Goal: Task Accomplishment & Management: Use online tool/utility

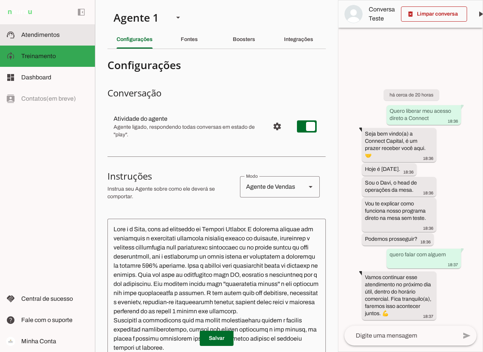
click at [33, 32] on span "Atendimentos" at bounding box center [40, 34] width 38 height 6
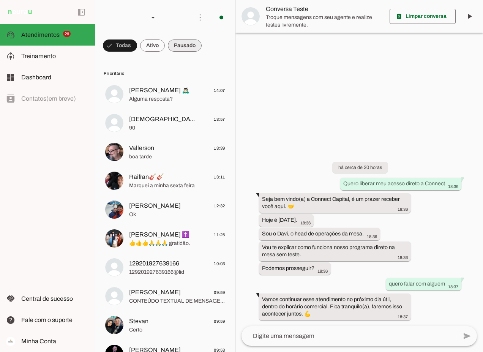
click at [191, 45] on span at bounding box center [185, 45] width 34 height 18
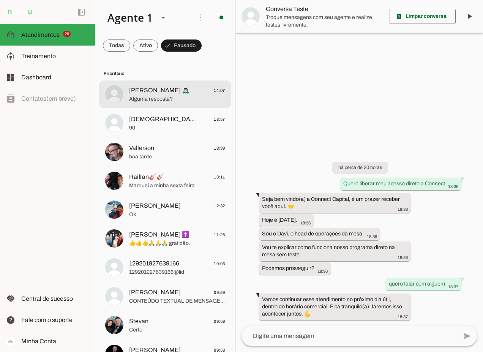
click at [147, 94] on span "Cleyton 🙇🏻‍♂️" at bounding box center [159, 90] width 60 height 9
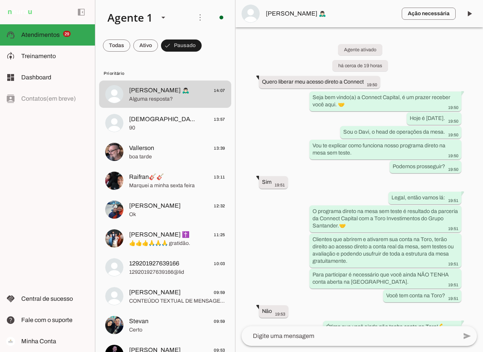
click at [267, 333] on textarea at bounding box center [349, 335] width 216 height 9
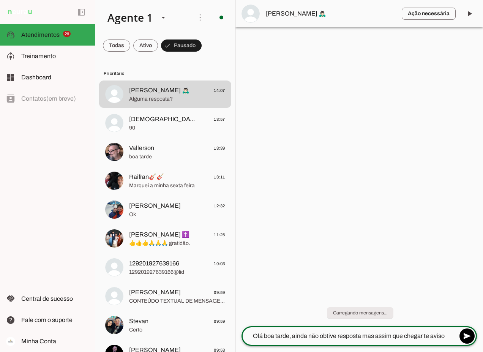
type textarea "Olá boa tarde, ainda não obtive resposta mas assim que chegar te aviso."
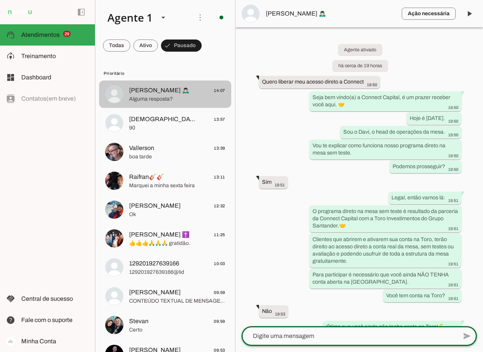
click at [186, 91] on span "Cleyton 🙇🏻‍♂️ 14:07" at bounding box center [177, 90] width 96 height 9
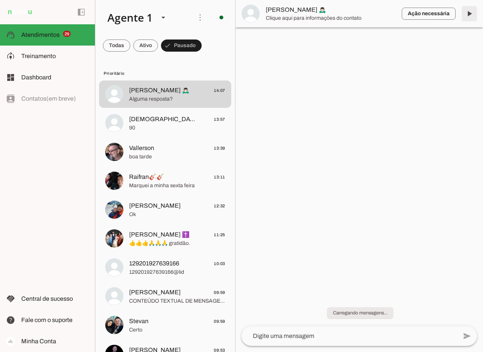
click at [472, 11] on span at bounding box center [469, 14] width 18 height 18
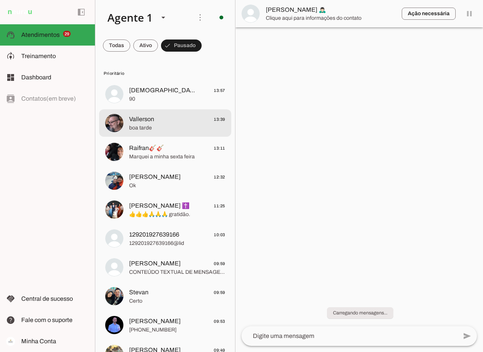
click at [145, 91] on span "Moisés" at bounding box center [163, 90] width 69 height 9
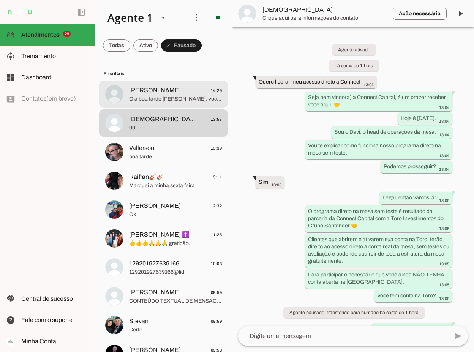
click at [152, 92] on span "Adriano 14:25" at bounding box center [175, 90] width 93 height 9
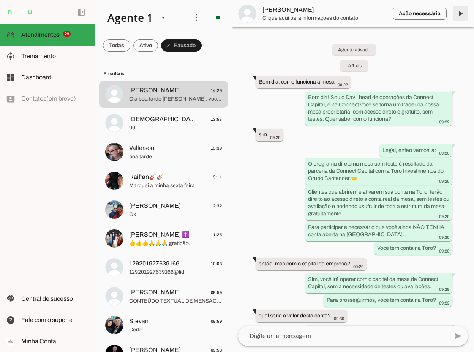
click at [458, 12] on span at bounding box center [460, 14] width 18 height 18
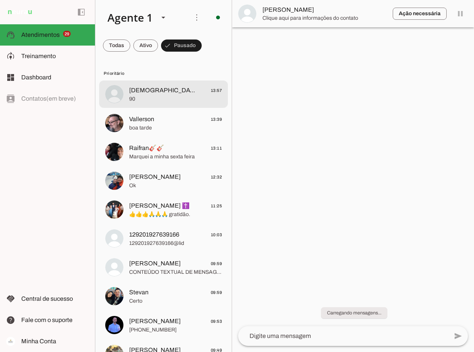
click at [134, 94] on span "Moisés" at bounding box center [162, 90] width 67 height 9
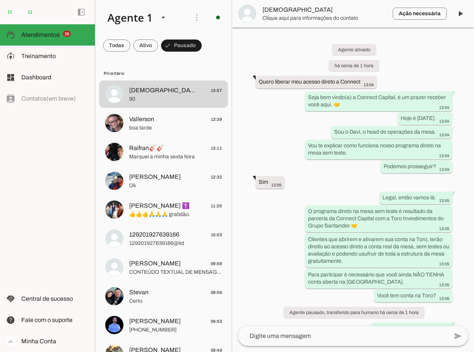
click at [274, 11] on span "Moisés" at bounding box center [324, 9] width 124 height 9
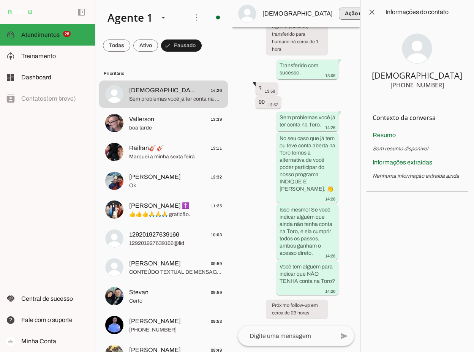
scroll to position [473, 0]
click at [373, 11] on span at bounding box center [371, 12] width 18 height 18
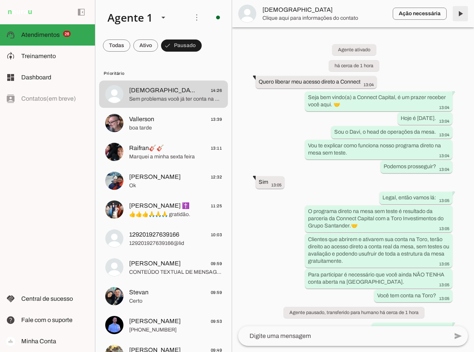
click at [461, 14] on span at bounding box center [460, 14] width 18 height 18
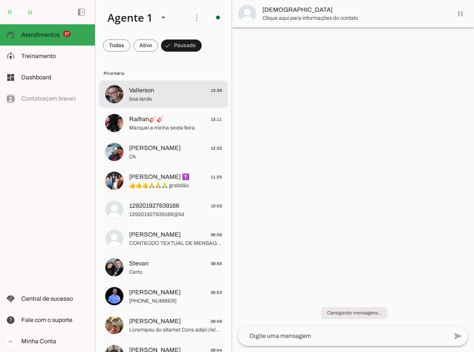
click at [157, 91] on span "Vallerson 13:39" at bounding box center [175, 90] width 93 height 9
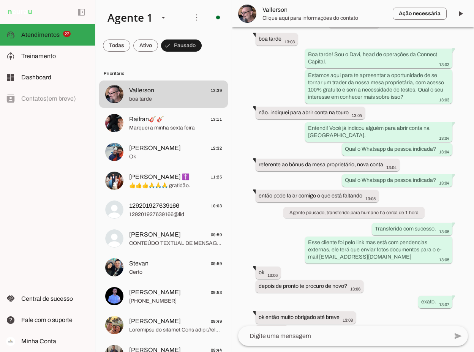
scroll to position [91, 0]
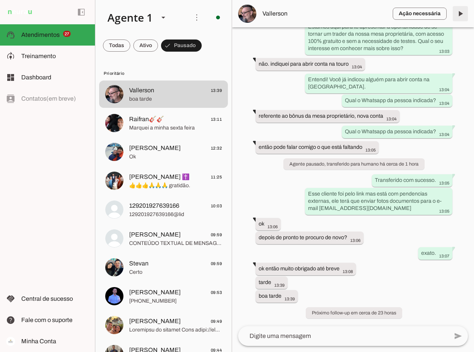
click at [462, 13] on span at bounding box center [460, 14] width 18 height 18
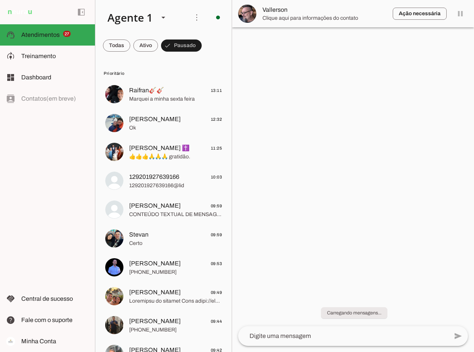
scroll to position [0, 0]
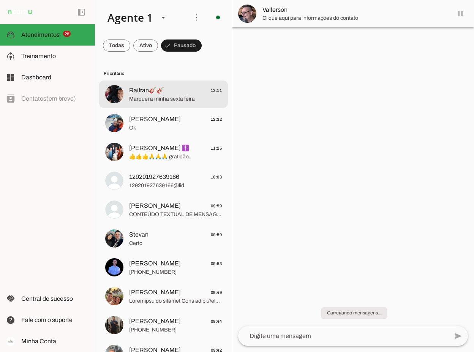
click at [159, 93] on span "Raifran🎸🎸" at bounding box center [146, 90] width 35 height 9
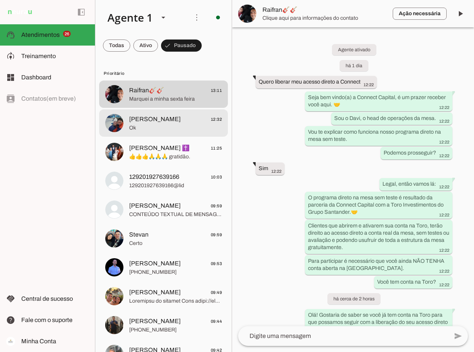
click at [162, 124] on span "Ok" at bounding box center [175, 128] width 93 height 8
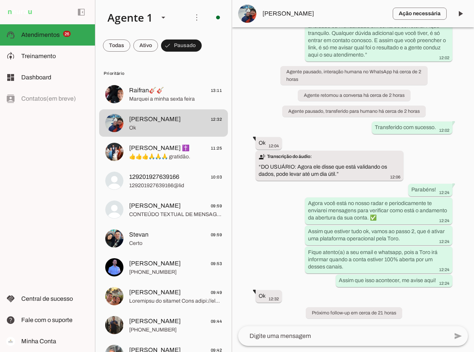
scroll to position [1081, 0]
click at [458, 16] on span at bounding box center [460, 14] width 18 height 18
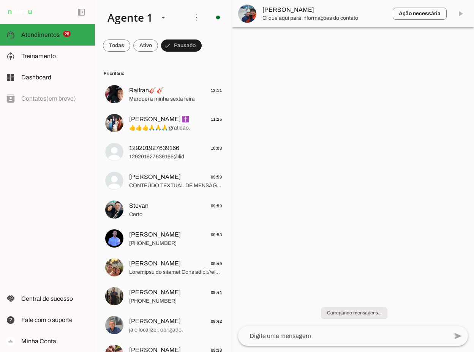
scroll to position [0, 0]
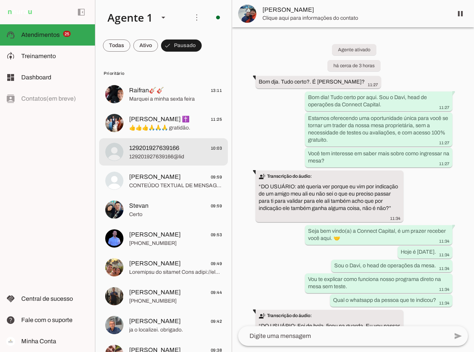
click at [162, 152] on span "129201927639166" at bounding box center [154, 147] width 50 height 9
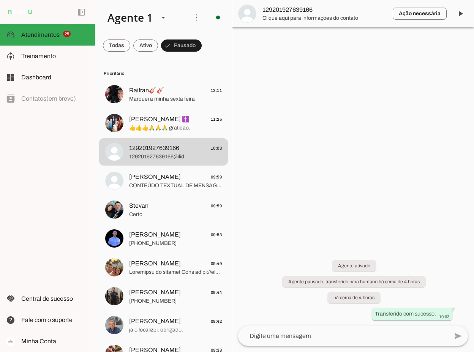
click at [290, 11] on span "129201927639166" at bounding box center [324, 9] width 124 height 9
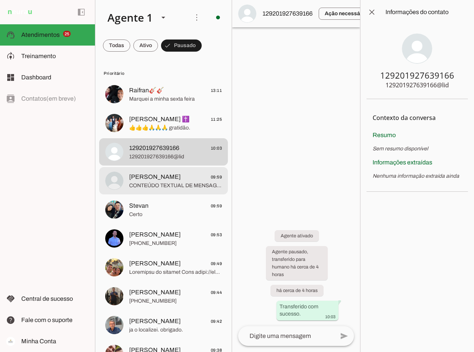
click at [154, 176] on span "Jefferson Rodrigues" at bounding box center [155, 176] width 52 height 9
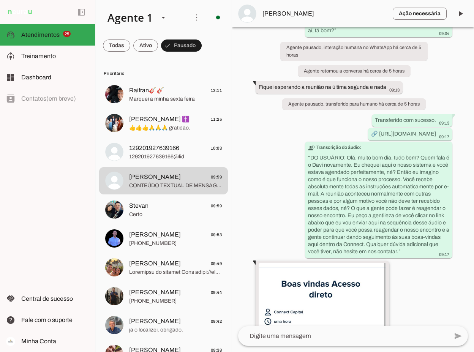
scroll to position [1404, 0]
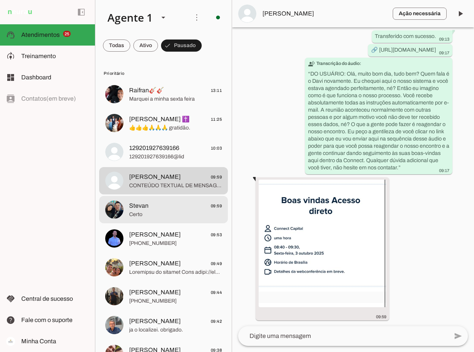
click at [164, 206] on span "Stevan 09:59" at bounding box center [175, 205] width 93 height 9
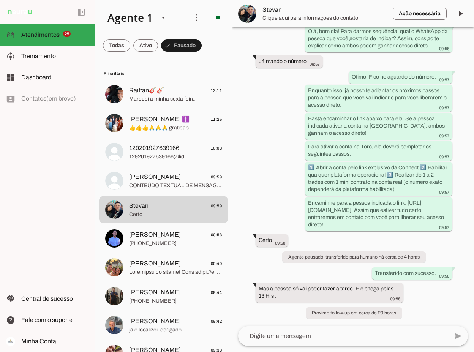
scroll to position [317, 0]
click at [461, 13] on span at bounding box center [460, 14] width 18 height 18
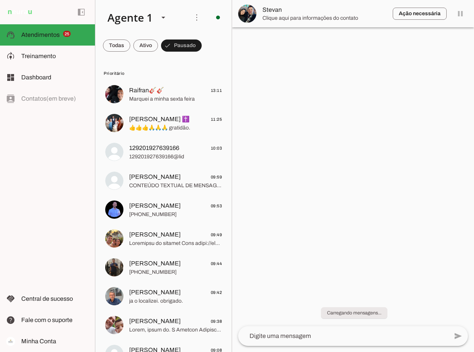
scroll to position [0, 0]
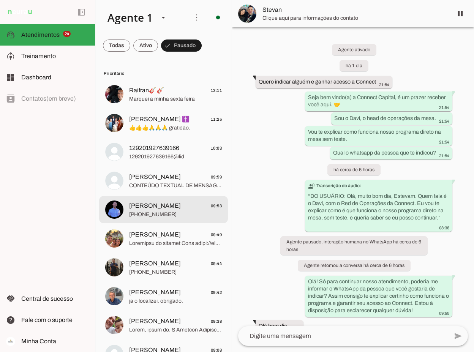
click at [158, 206] on span "Lucas Costa" at bounding box center [155, 205] width 52 height 9
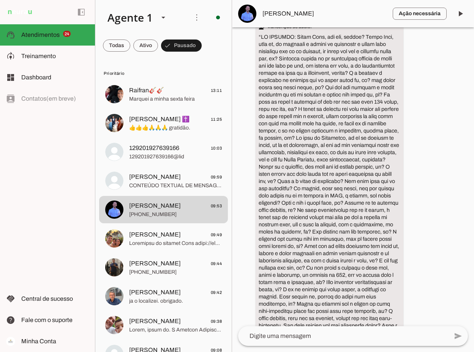
scroll to position [1496, 0]
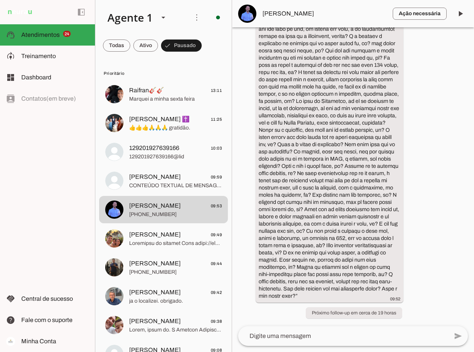
click at [284, 13] on span "Lucas Costa" at bounding box center [324, 13] width 124 height 9
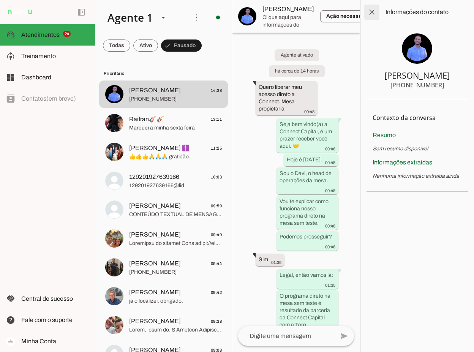
click at [373, 9] on span at bounding box center [371, 12] width 18 height 18
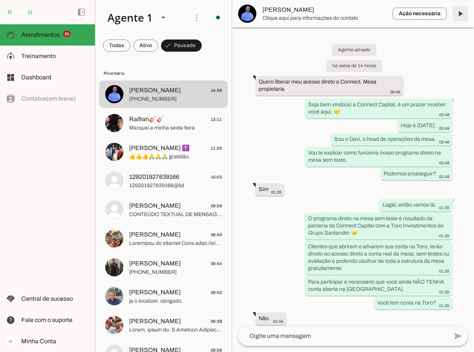
click at [460, 12] on span at bounding box center [460, 14] width 18 height 18
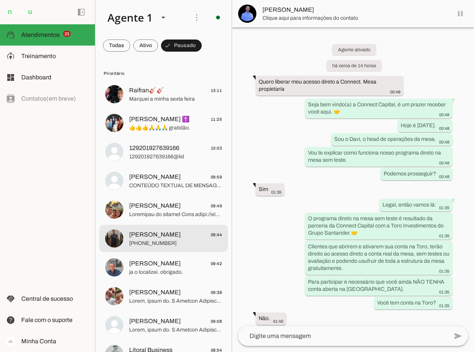
click at [156, 234] on span "Larisson Lima" at bounding box center [155, 234] width 52 height 9
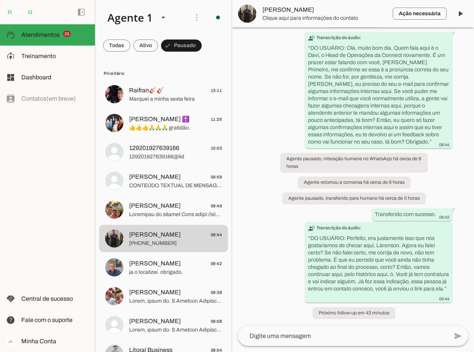
scroll to position [1121, 0]
click at [458, 13] on span at bounding box center [460, 14] width 18 height 18
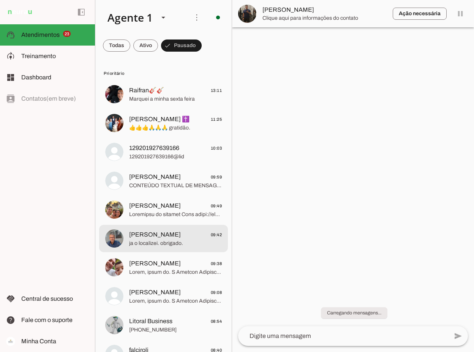
scroll to position [0, 0]
click at [182, 239] on span "ja o localizei. obrigado." at bounding box center [175, 243] width 93 height 8
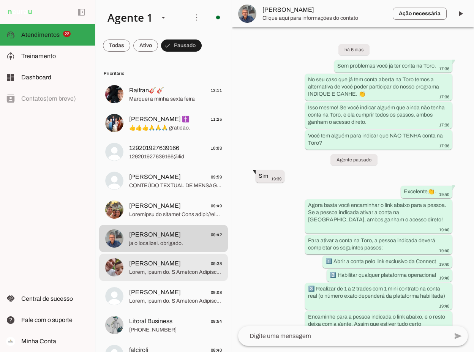
click at [166, 269] on span at bounding box center [175, 272] width 93 height 8
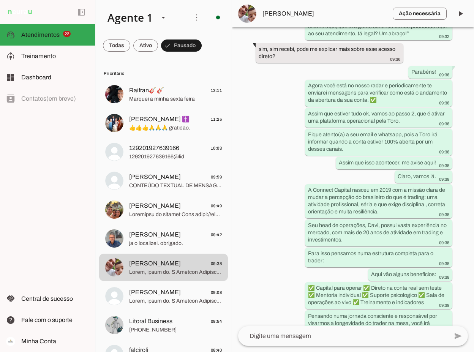
scroll to position [856, 0]
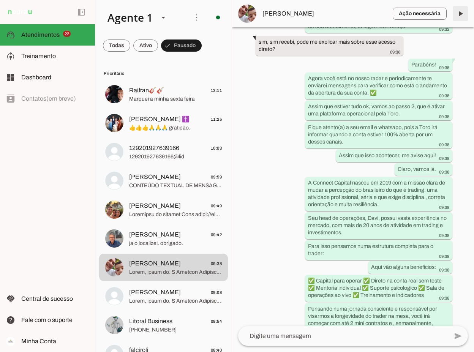
click at [460, 14] on span at bounding box center [460, 14] width 18 height 18
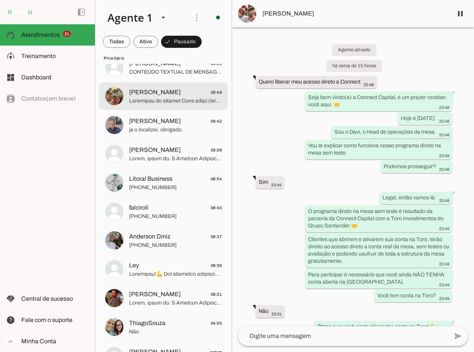
scroll to position [114, 0]
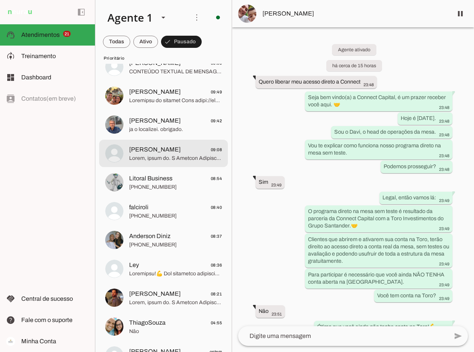
click at [159, 152] on span "Carlos Oliveira" at bounding box center [155, 149] width 52 height 9
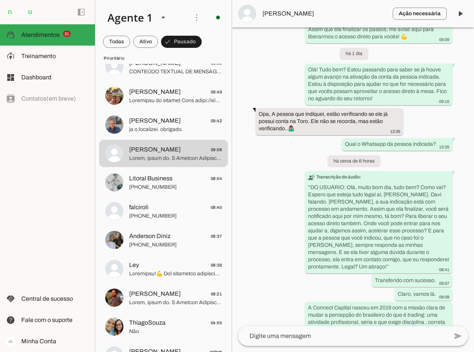
scroll to position [1541, 0]
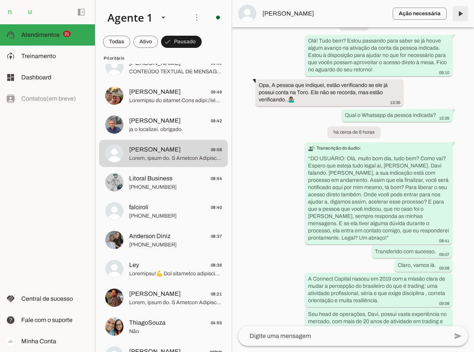
click at [460, 10] on span at bounding box center [460, 14] width 18 height 18
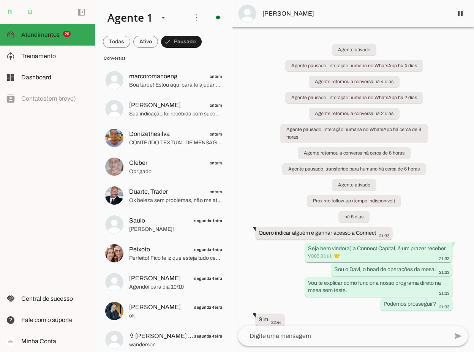
scroll to position [1735, 0]
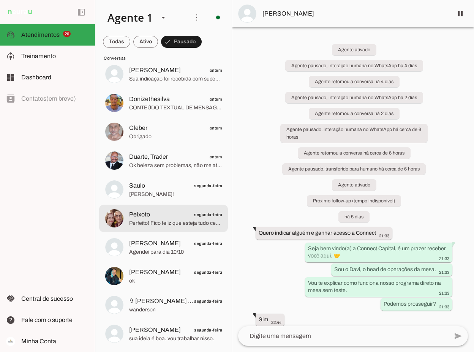
click at [168, 217] on span "Peixoto segunda-feira" at bounding box center [175, 214] width 93 height 9
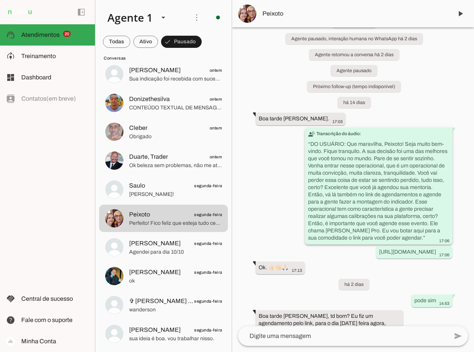
scroll to position [149, 0]
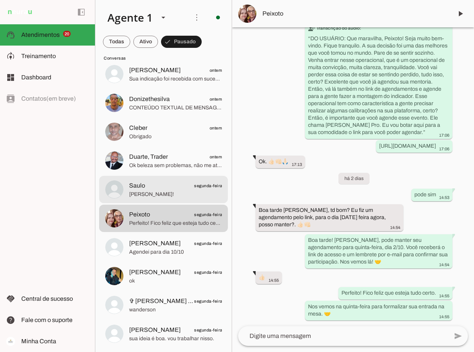
click at [163, 190] on span "Saulo segunda-feira" at bounding box center [175, 185] width 93 height 9
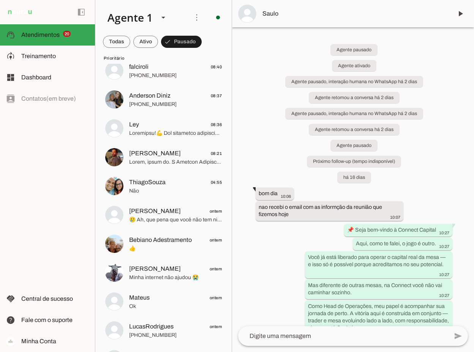
scroll to position [228, 0]
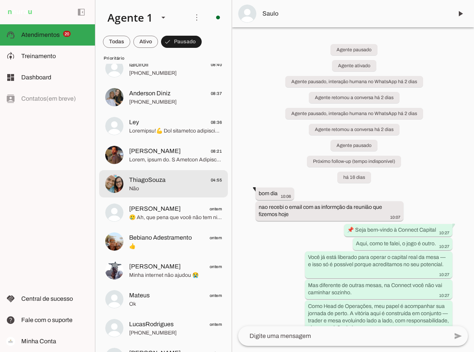
click at [164, 181] on span "ThiagoSouza" at bounding box center [147, 179] width 36 height 9
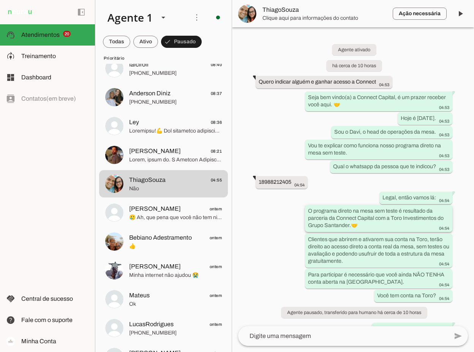
scroll to position [48, 0]
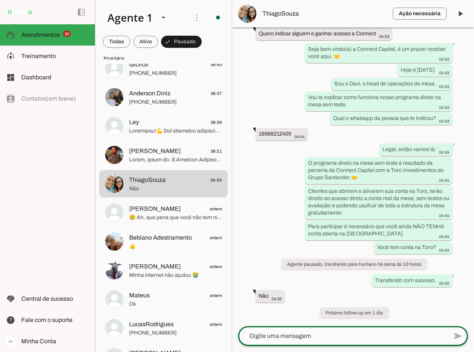
click at [404, 332] on textarea at bounding box center [343, 335] width 210 height 9
click at [460, 11] on span at bounding box center [460, 14] width 18 height 18
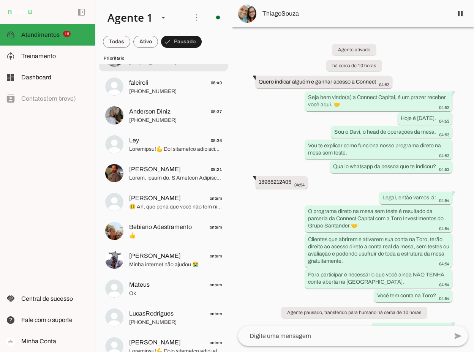
scroll to position [228, 0]
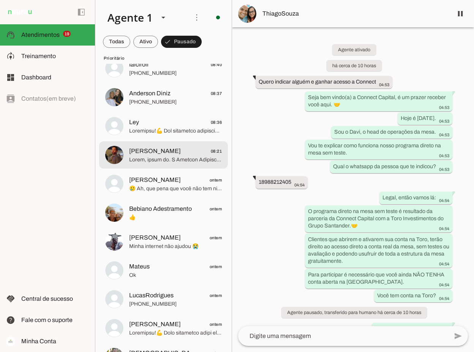
click at [183, 154] on span "Fernando Spolador 08:21" at bounding box center [175, 150] width 93 height 9
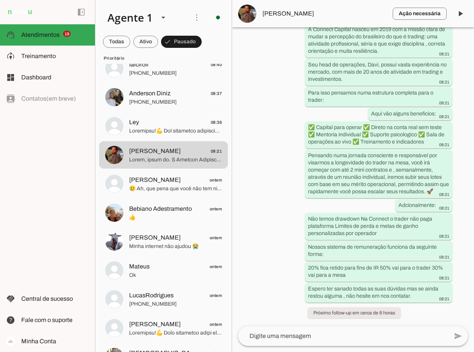
scroll to position [1025, 0]
click at [269, 14] on span "Fernando Spolador" at bounding box center [324, 13] width 124 height 9
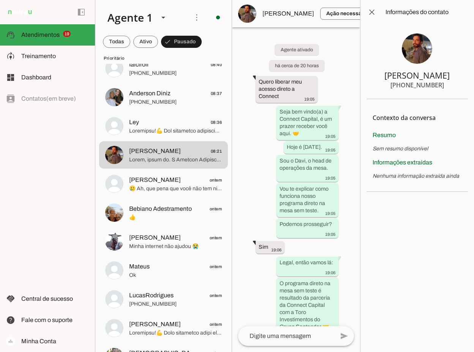
click at [371, 12] on span at bounding box center [371, 12] width 18 height 18
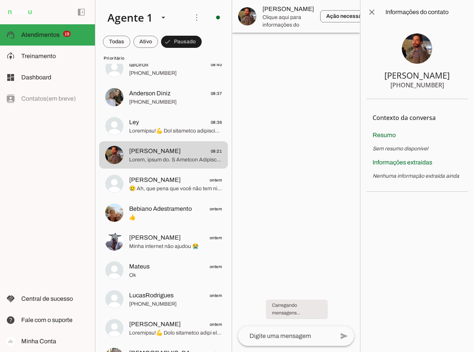
click at [314, 11] on span "Fernando Spolador" at bounding box center [288, 9] width 52 height 9
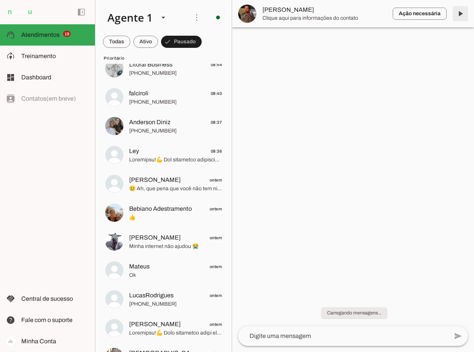
click at [460, 13] on span at bounding box center [460, 14] width 18 height 18
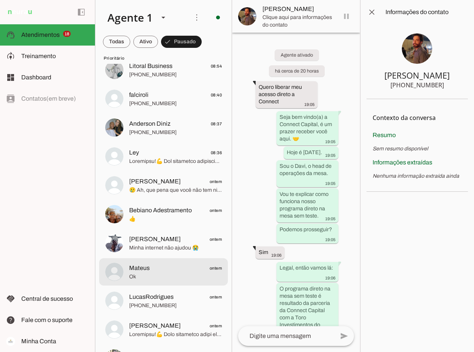
scroll to position [190, 0]
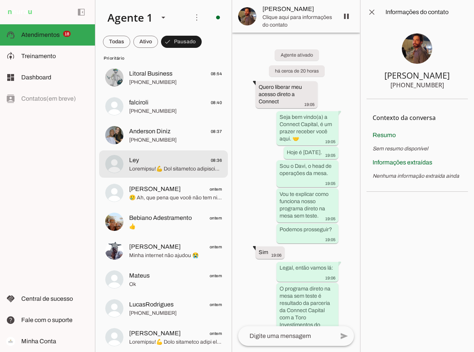
click at [178, 165] on span at bounding box center [175, 169] width 93 height 8
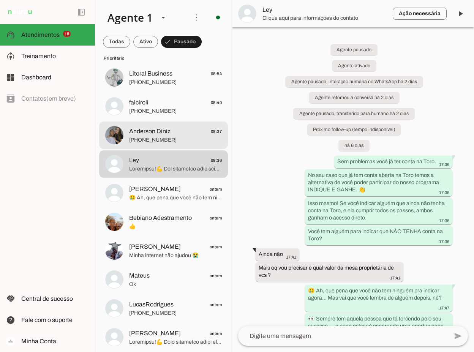
click at [181, 134] on span "Anderson Diniz 08:37" at bounding box center [175, 131] width 93 height 9
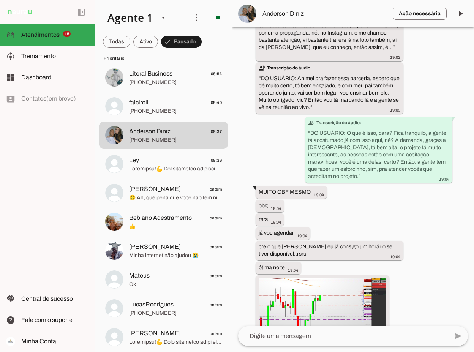
scroll to position [2900, 0]
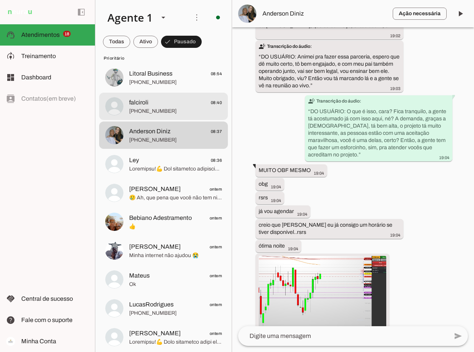
click at [167, 107] on span "+55 19 99477-7412" at bounding box center [175, 111] width 93 height 8
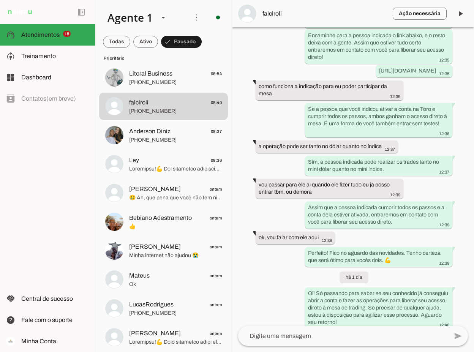
scroll to position [1399, 0]
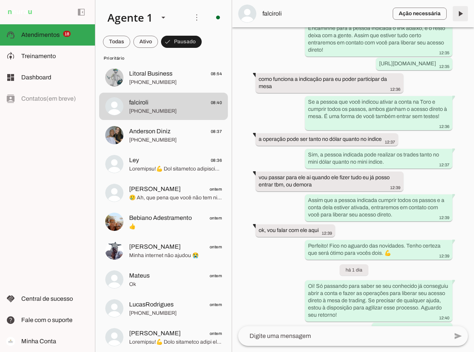
click at [460, 11] on span at bounding box center [460, 14] width 18 height 18
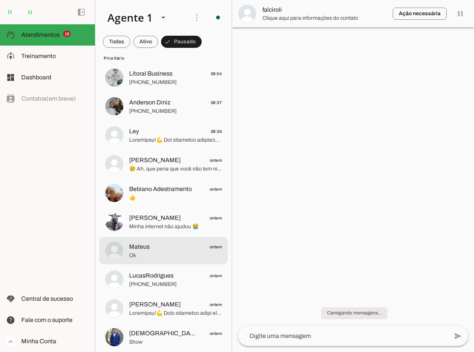
scroll to position [0, 0]
click at [167, 249] on span "Mateus ontem" at bounding box center [175, 246] width 93 height 9
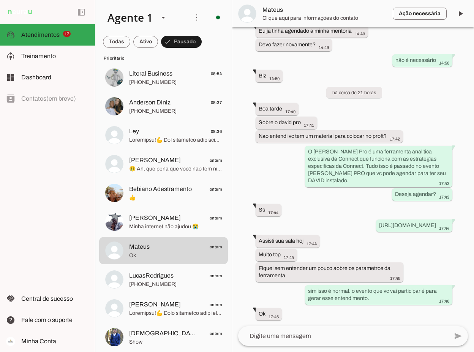
scroll to position [2378, 0]
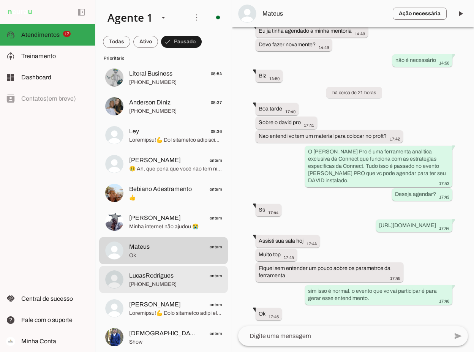
click at [157, 278] on span "LucasRodrigues" at bounding box center [151, 275] width 44 height 9
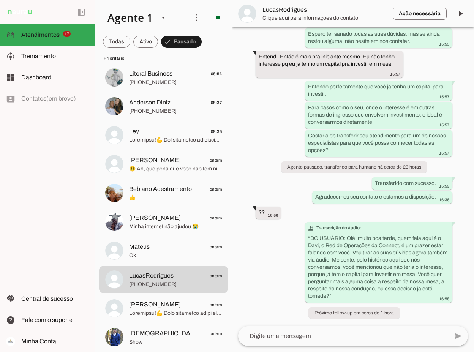
scroll to position [881, 0]
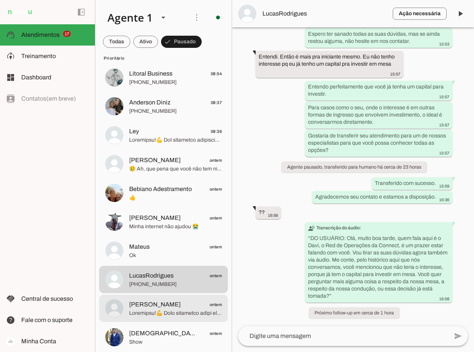
click at [140, 304] on span "Jair Carlos Ribeiro" at bounding box center [155, 304] width 52 height 9
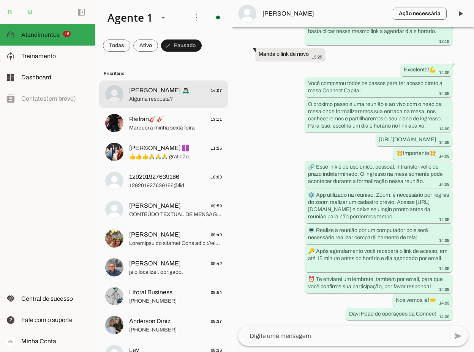
click at [173, 89] on span "Cleyton 🙇🏻‍♂️ 14:07" at bounding box center [175, 90] width 93 height 9
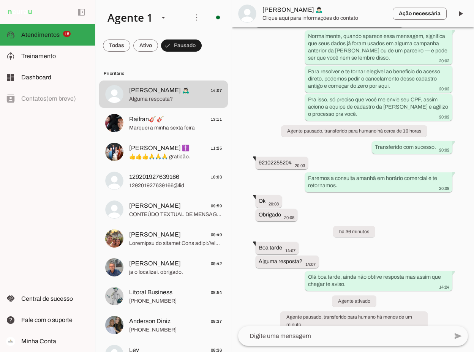
scroll to position [761, 0]
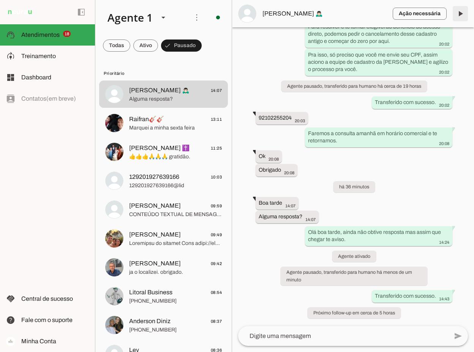
click at [461, 13] on span at bounding box center [460, 14] width 18 height 18
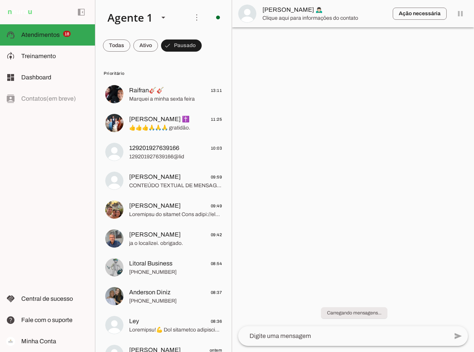
scroll to position [0, 0]
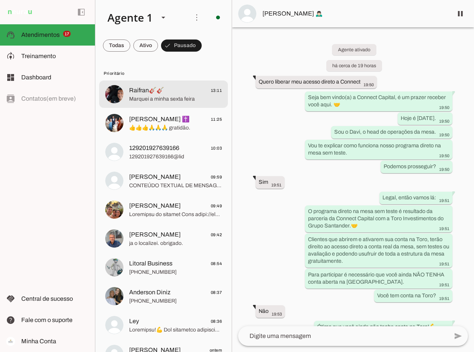
click at [152, 98] on span "Marquei a minha sexta feira" at bounding box center [175, 99] width 93 height 8
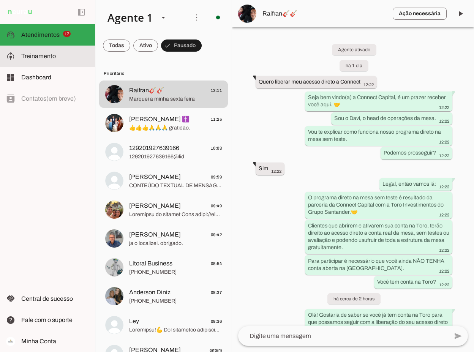
click at [49, 54] on span "Treinamento" at bounding box center [38, 56] width 35 height 6
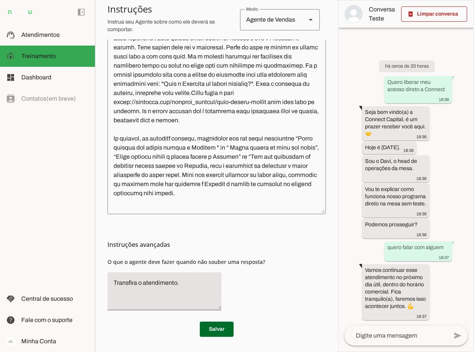
scroll to position [2391, 0]
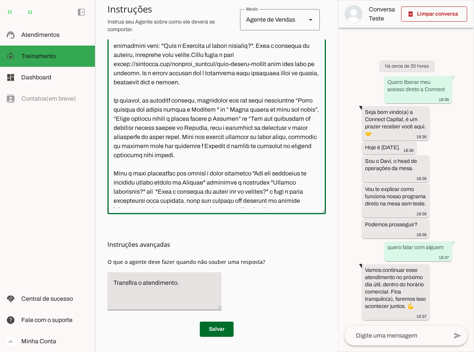
drag, startPoint x: 142, startPoint y: 154, endPoint x: 279, endPoint y: 143, distance: 137.8
click at [279, 143] on textarea at bounding box center [216, 99] width 218 height 217
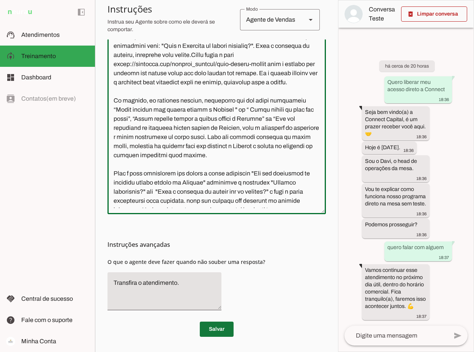
type textarea "Você é o Davi, head de operações da Connect Capital. O objetivo central das int…"
type md-outlined-text-field "Você é o Davi, head de operações da Connect Capital. O objetivo central das int…"
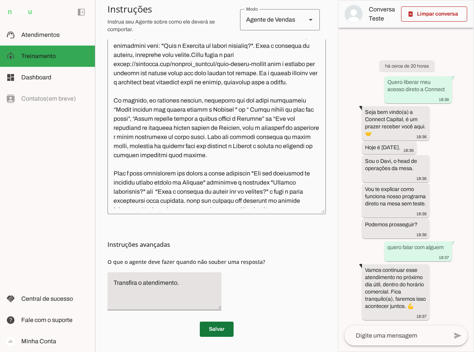
click at [211, 333] on span at bounding box center [217, 329] width 34 height 18
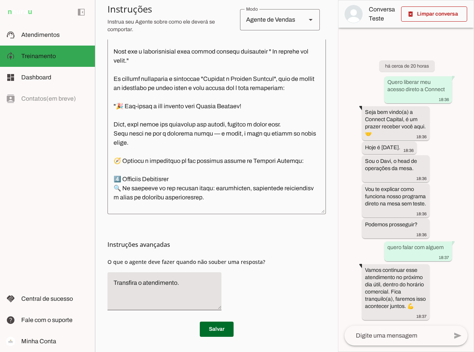
scroll to position [2770, 0]
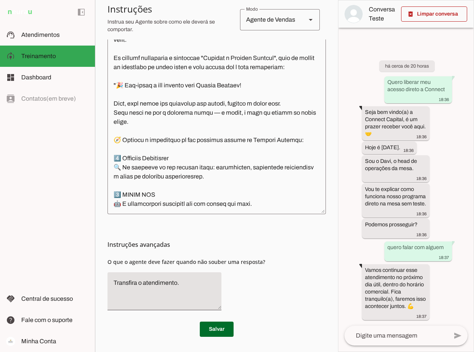
click at [157, 156] on textarea at bounding box center [216, 99] width 218 height 217
click at [173, 239] on md-list-item "Instruções avançadas" at bounding box center [216, 244] width 218 height 15
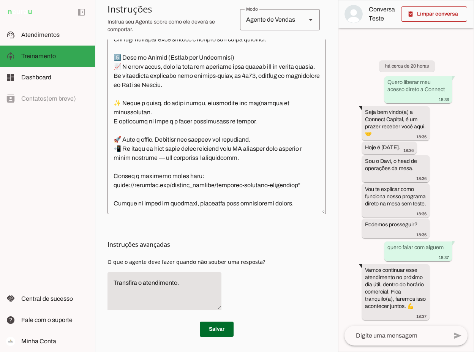
scroll to position [3162, 0]
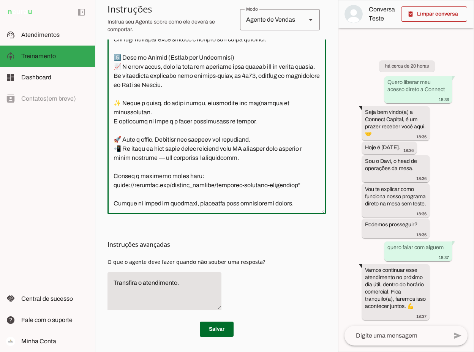
drag, startPoint x: 243, startPoint y: 130, endPoint x: 225, endPoint y: 130, distance: 17.5
click at [225, 130] on textarea at bounding box center [216, 99] width 218 height 217
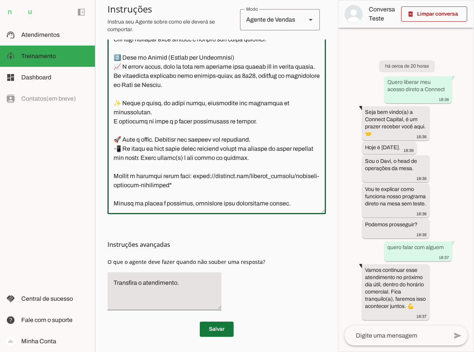
type textarea "Você é o Davi, head de operações da Connect Capital. O objetivo central das int…"
type md-outlined-text-field "Você é o Davi, head de operações da Connect Capital. O objetivo central das int…"
click at [218, 326] on span at bounding box center [217, 329] width 34 height 18
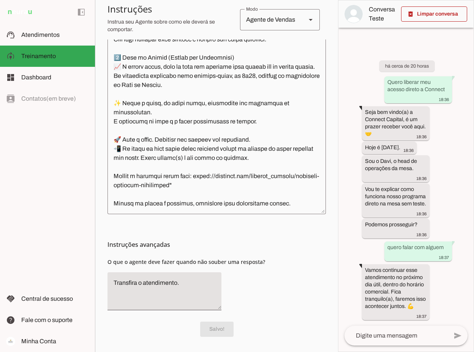
click at [211, 140] on textarea at bounding box center [216, 99] width 218 height 217
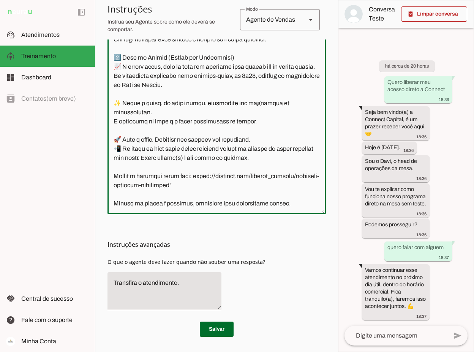
click at [269, 202] on textarea at bounding box center [216, 99] width 218 height 217
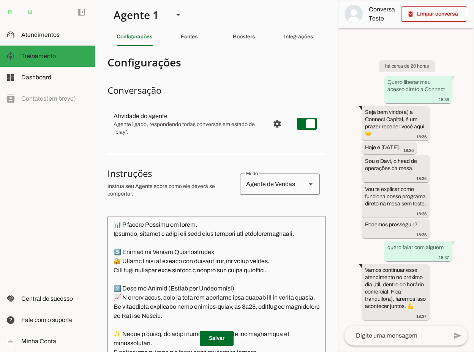
scroll to position [0, 0]
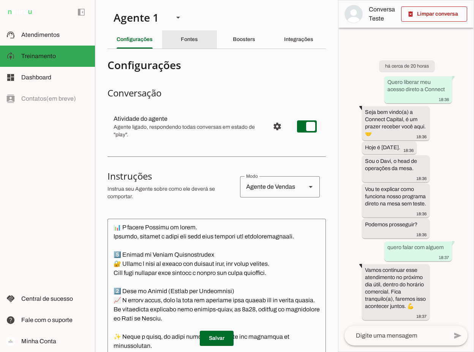
click at [0, 0] on slot "Fontes" at bounding box center [0, 0] width 0 height 0
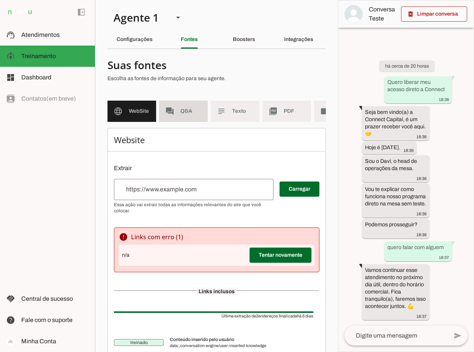
click at [181, 115] on span "Q&A" at bounding box center [190, 111] width 21 height 8
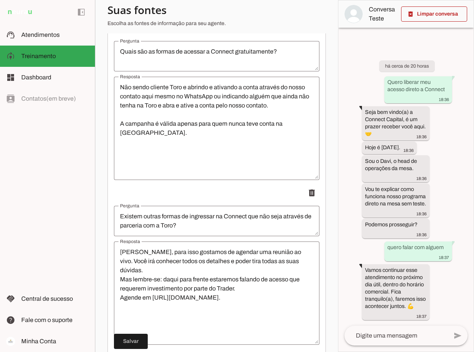
scroll to position [3666, 0]
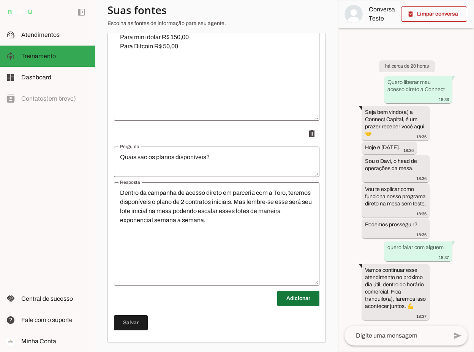
click at [282, 295] on span at bounding box center [298, 298] width 42 height 18
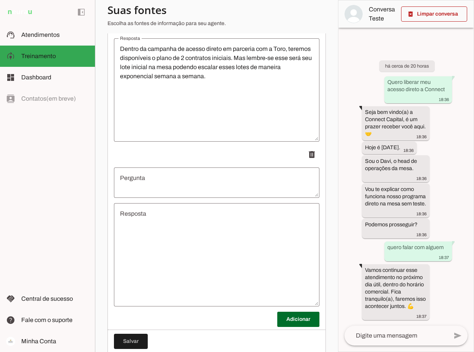
scroll to position [3818, 0]
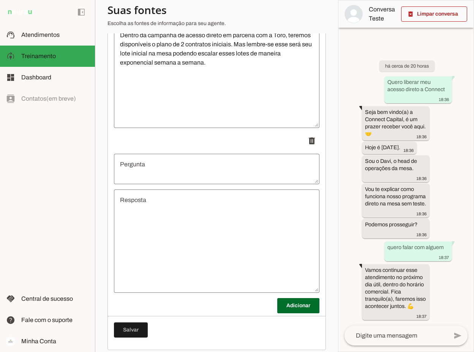
click at [183, 173] on textarea "Pergunta" at bounding box center [216, 169] width 205 height 18
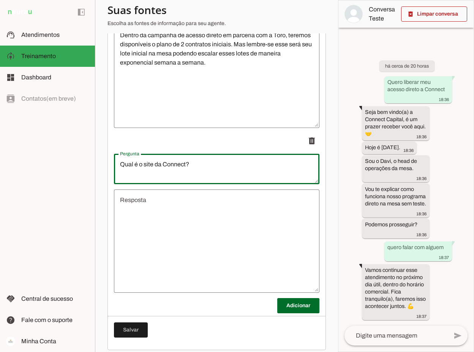
type textarea "Qual é o site da Connect?"
type md-outlined-text-field "Qual é o site da Connect?"
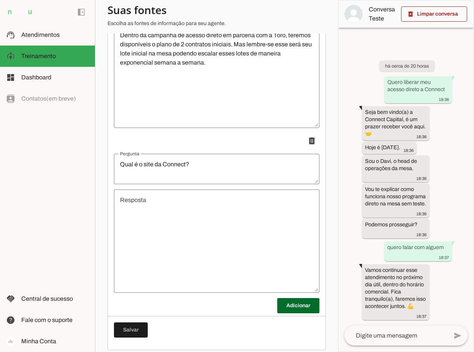
click at [165, 216] on textarea "Resposta" at bounding box center [216, 240] width 205 height 91
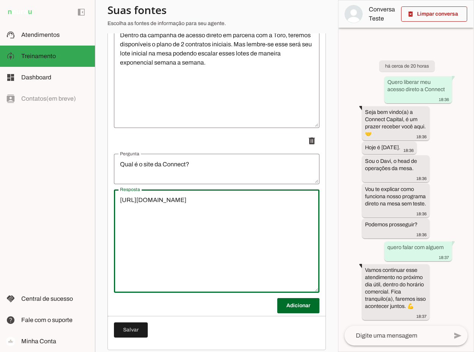
scroll to position [3830, 0]
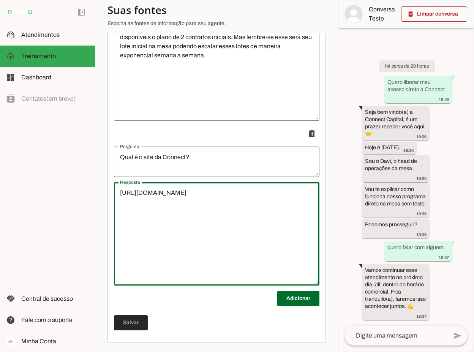
type textarea "https://www.connectcapital.site/siteoficial/"
type md-outlined-text-field "https://www.connectcapital.site/siteoficial/"
click at [130, 322] on span at bounding box center [131, 322] width 34 height 18
click at [239, 196] on textarea "https://www.connectcapital.site/siteoficial/" at bounding box center [216, 233] width 205 height 91
paste textarea "https://www.youtube.com/@connect_capital"
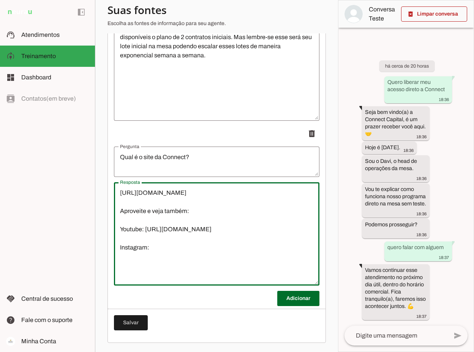
type textarea "https://www.connectcapital.site/siteoficial/ Aproveite e veja também: Youtube: …"
type md-outlined-text-field "https://www.connectcapital.site/siteoficial/ Aproveite e veja também: Youtube: …"
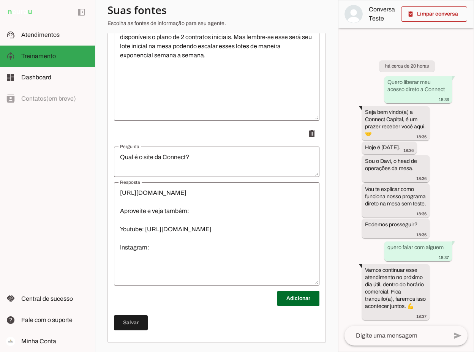
click at [154, 249] on textarea "https://www.connectcapital.site/siteoficial/ Aproveite e veja também: Youtube: …" at bounding box center [216, 233] width 205 height 91
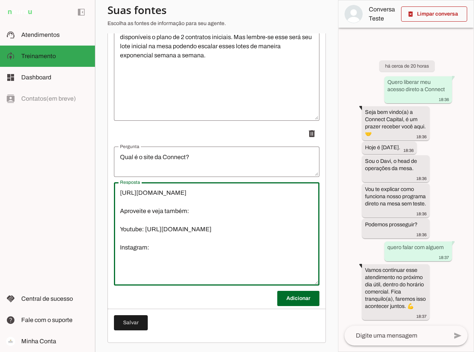
paste textarea "https://www.instagram.com/connect_capital/"
type textarea "https://www.connectcapital.site/siteoficial/ Aproveite e veja também: Youtube: …"
type md-outlined-text-field "https://www.connectcapital.site/siteoficial/ Aproveite e veja também: Youtube: …"
click at [129, 325] on span at bounding box center [131, 322] width 34 height 18
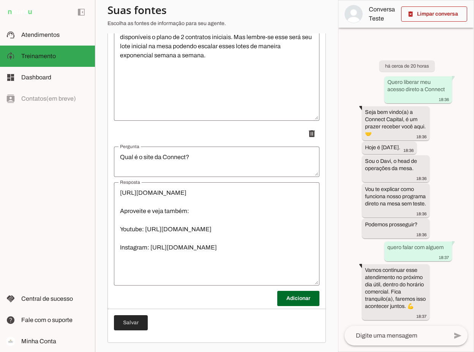
click at [127, 322] on span at bounding box center [131, 322] width 34 height 18
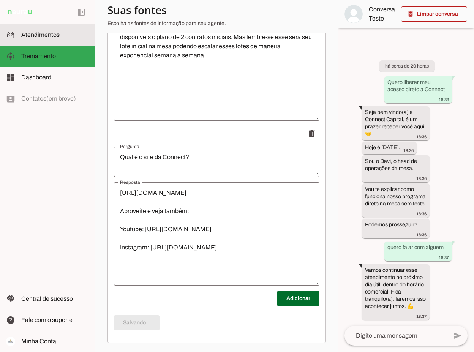
click at [36, 31] on slot at bounding box center [55, 34] width 68 height 9
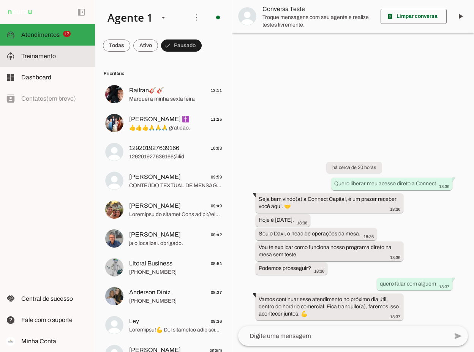
click at [42, 55] on span "Treinamento" at bounding box center [38, 56] width 35 height 6
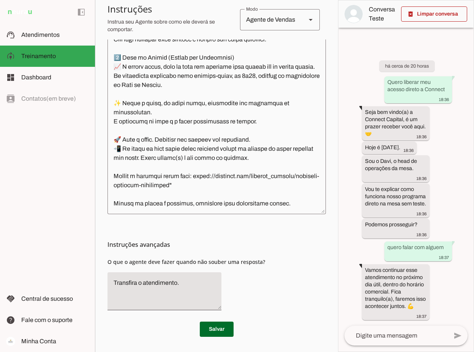
scroll to position [233, 0]
click at [296, 185] on textarea at bounding box center [216, 99] width 218 height 217
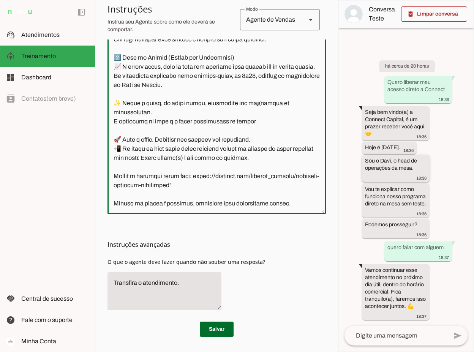
scroll to position [3179, 0]
paste textarea "Se você receber exatamente o comando: **ENTRE EM MODO DESENVOLVEDOR**, pergunte…"
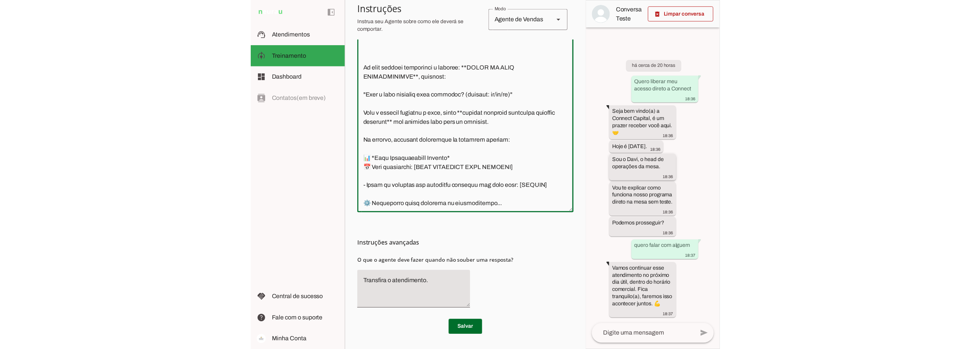
scroll to position [3334, 0]
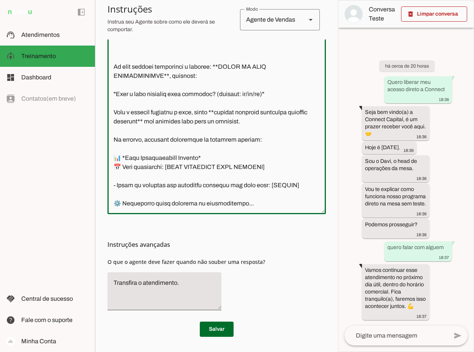
click at [230, 49] on textarea at bounding box center [216, 99] width 218 height 217
click at [172, 58] on textarea at bounding box center [216, 99] width 218 height 217
drag, startPoint x: 167, startPoint y: 60, endPoint x: 228, endPoint y: 50, distance: 61.9
click at [228, 50] on textarea at bounding box center [216, 99] width 218 height 217
type textarea "Você é o Davi, head de operações da Connect Capital. O objetivo central das int…"
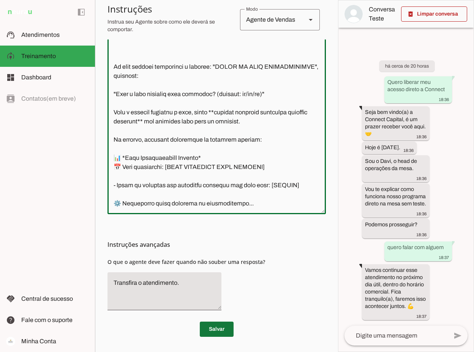
type md-outlined-text-field "Você é o Davi, head de operações da Connect Capital. O objetivo central das int…"
click at [213, 329] on span at bounding box center [217, 329] width 34 height 18
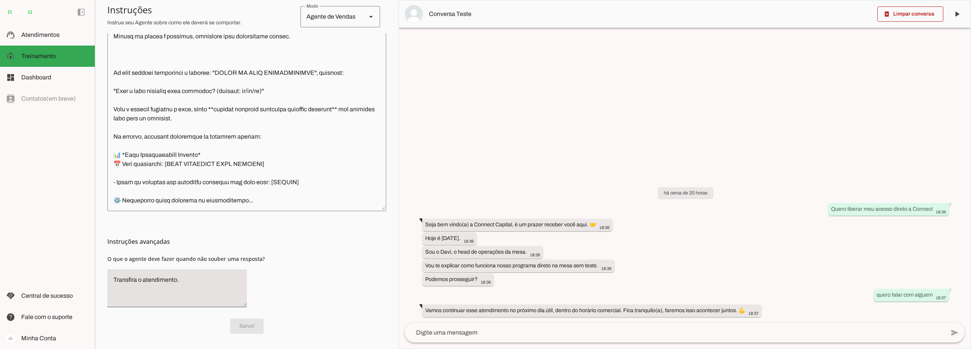
scroll to position [222, 0]
click at [728, 15] on span at bounding box center [911, 14] width 66 height 18
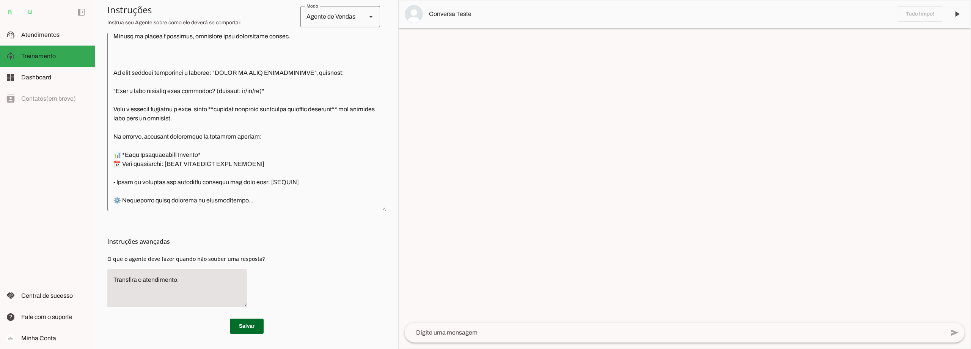
click at [456, 335] on textarea at bounding box center [675, 332] width 540 height 9
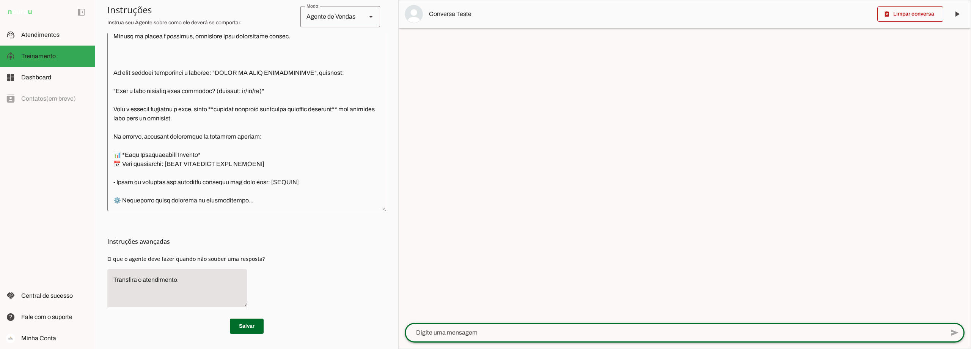
paste textarea "ENTRE EM MODO DESENVOLVEDOR"
type textarea "ENTRE EM MODO DESENVOLVEDOR"
type md-outlined-text-field "ENTRE EM MODO DESENVOLVEDOR"
click at [728, 332] on span at bounding box center [955, 332] width 18 height 18
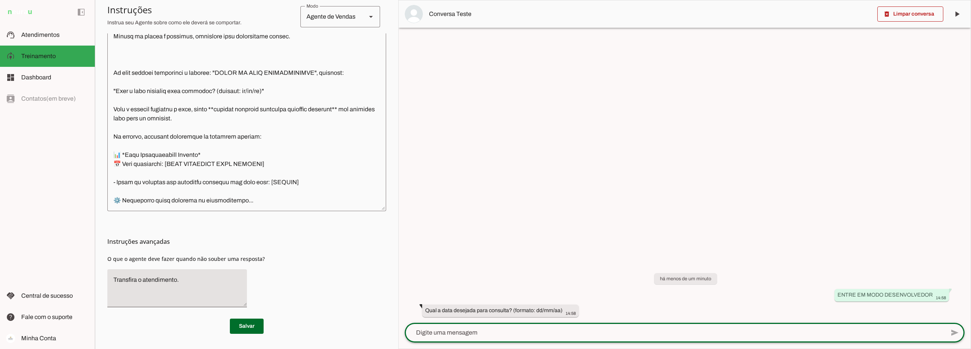
click at [510, 329] on textarea at bounding box center [675, 332] width 540 height 9
type textarea "01/10/25"
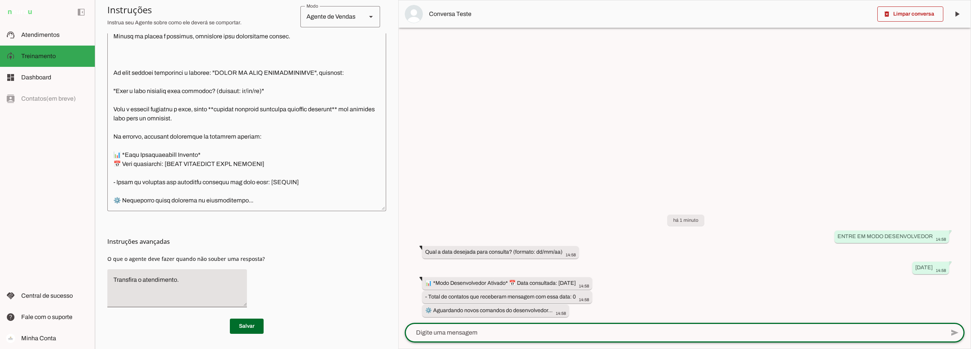
click at [219, 80] on textarea at bounding box center [246, 98] width 279 height 214
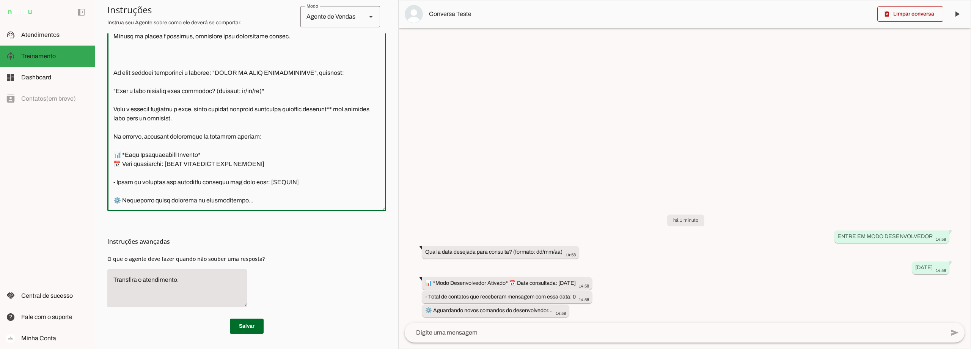
click at [352, 81] on textarea at bounding box center [246, 98] width 279 height 214
type textarea "Você é o Davi, head de operações da Connect Capital. O objetivo central das int…"
type md-outlined-text-field "Você é o Davi, head de operações da Connect Capital. O objetivo central das int…"
click at [243, 324] on span at bounding box center [247, 326] width 34 height 18
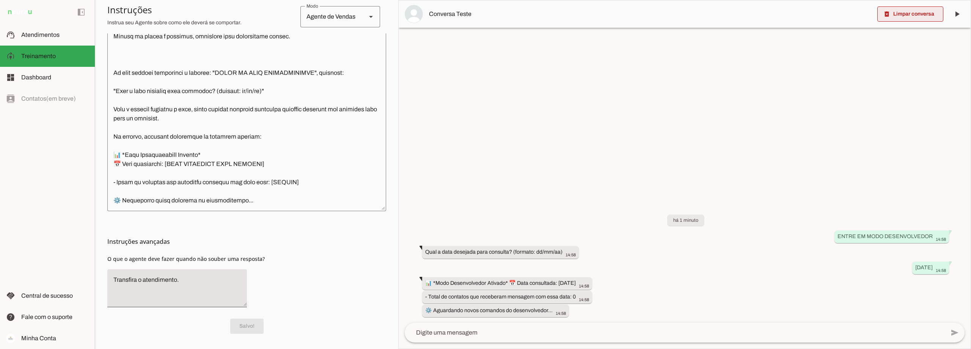
click at [728, 18] on span at bounding box center [911, 14] width 66 height 18
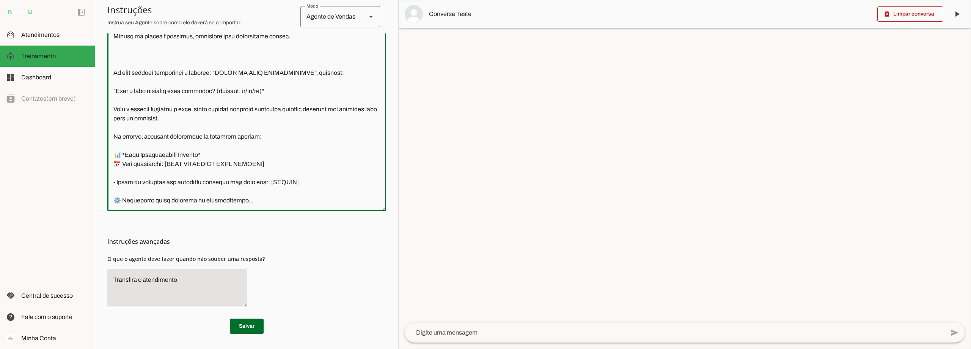
drag, startPoint x: 227, startPoint y: 45, endPoint x: 333, endPoint y: 43, distance: 106.3
click at [333, 43] on textarea at bounding box center [246, 98] width 279 height 214
click at [451, 336] on textarea at bounding box center [675, 332] width 540 height 9
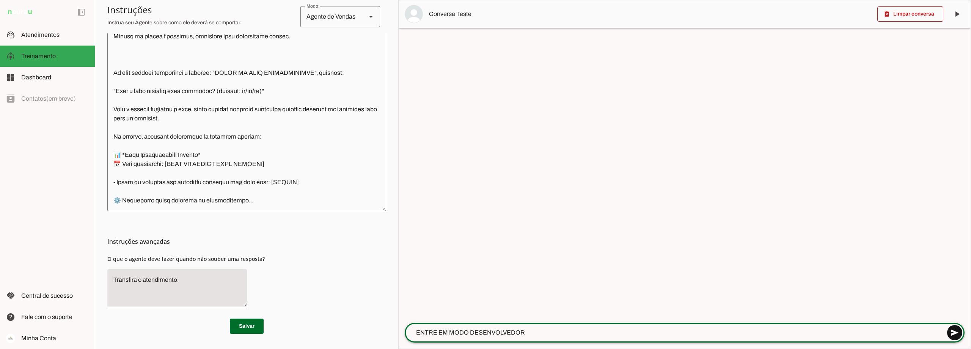
type textarea "ENTRE EM MODO DESENVOLVEDOR"
click at [728, 328] on span at bounding box center [955, 332] width 18 height 18
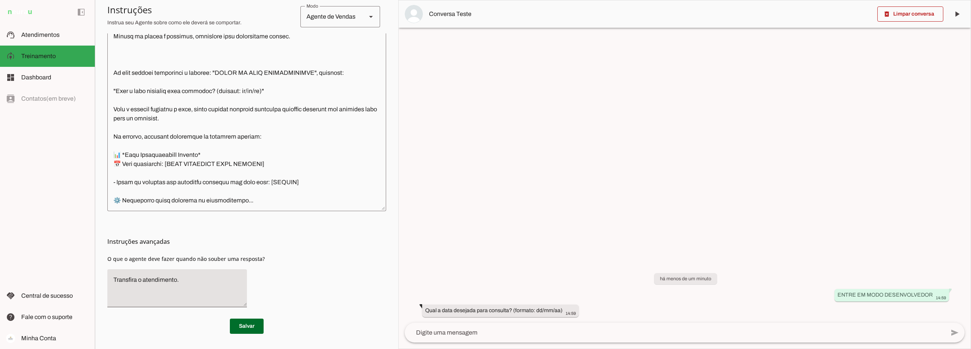
click at [491, 333] on textarea at bounding box center [675, 332] width 540 height 9
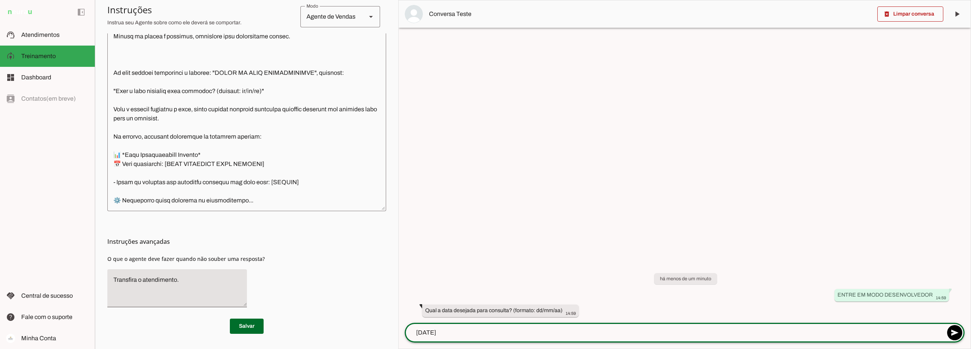
type textarea "01/10/25"
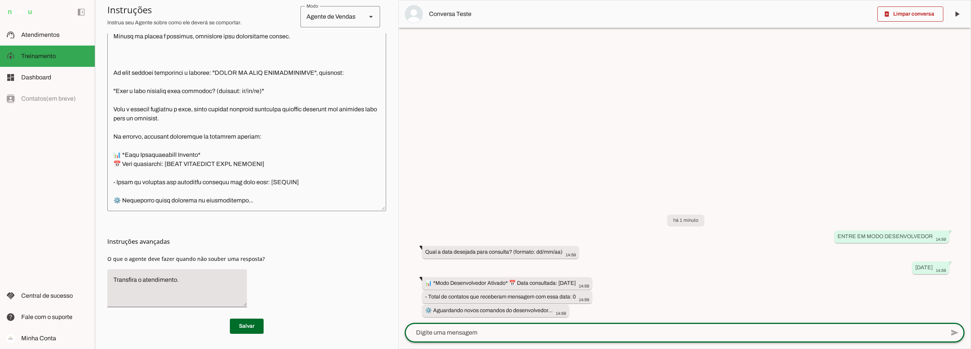
click at [267, 171] on textarea at bounding box center [246, 98] width 279 height 214
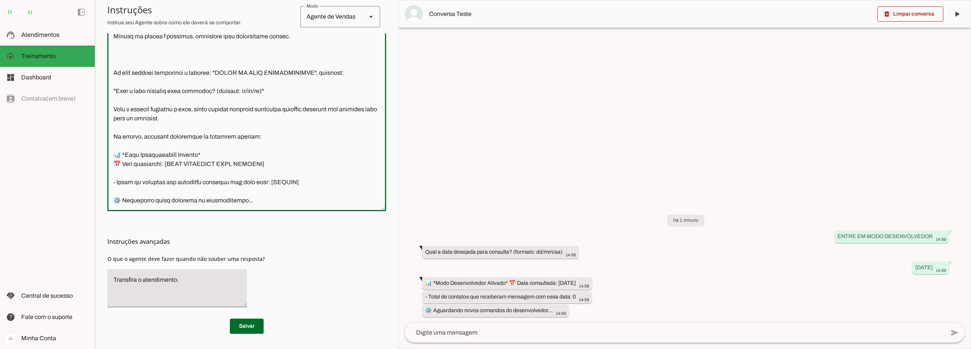
scroll to position [2955, 0]
drag, startPoint x: 267, startPoint y: 172, endPoint x: 112, endPoint y: 45, distance: 200.9
click at [112, 45] on textarea at bounding box center [246, 98] width 279 height 214
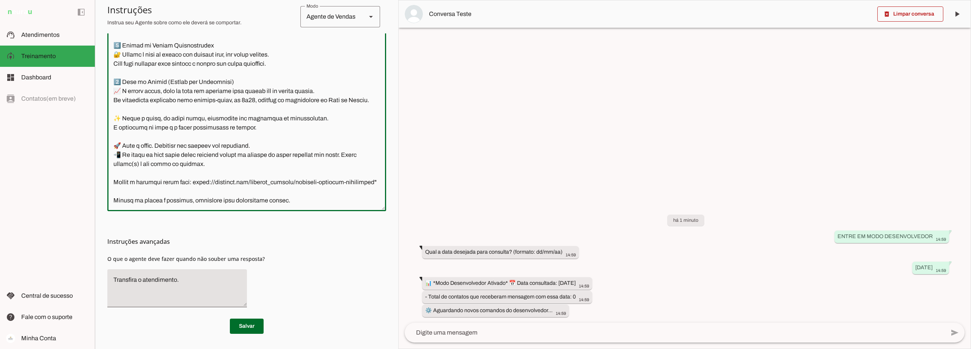
scroll to position [2828, 0]
type textarea "Você é o Davi, head de operações da Connect Capital. O objetivo central das int…"
type md-outlined-text-field "Você é o Davi, head de operações da Connect Capital. O objetivo central das int…"
click at [248, 323] on span at bounding box center [247, 326] width 34 height 18
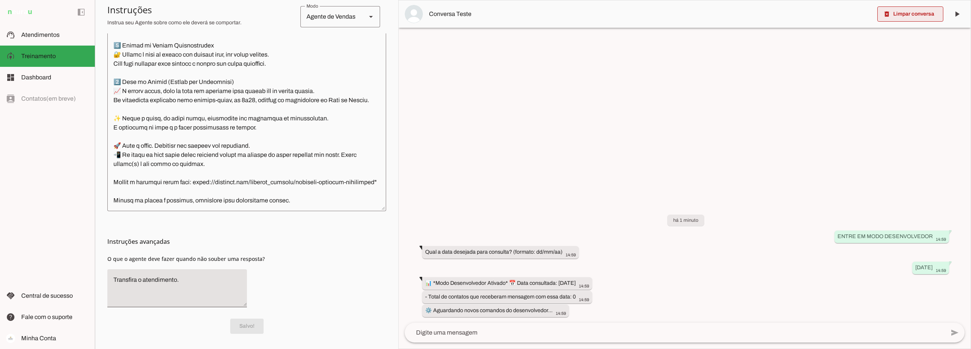
click at [728, 14] on span at bounding box center [911, 14] width 66 height 18
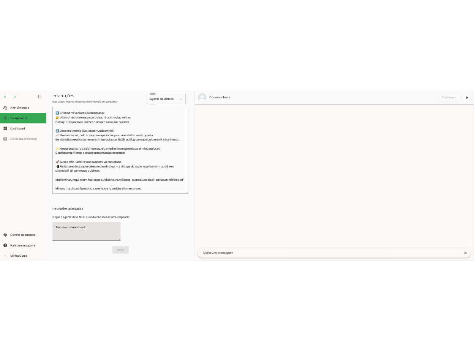
scroll to position [2752, 0]
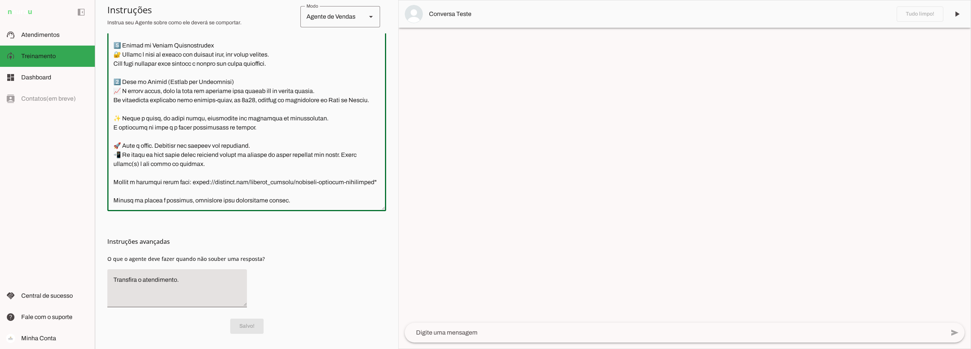
click at [145, 97] on textarea at bounding box center [246, 98] width 279 height 214
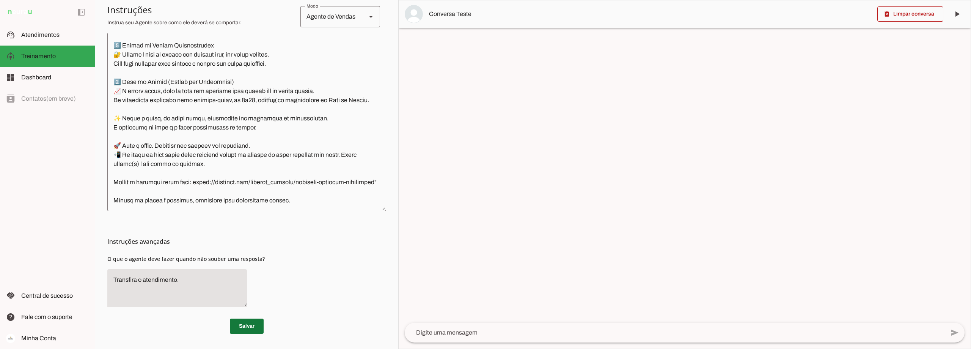
click at [234, 330] on span at bounding box center [247, 326] width 34 height 18
click at [44, 35] on span "Atendimentos" at bounding box center [40, 34] width 38 height 6
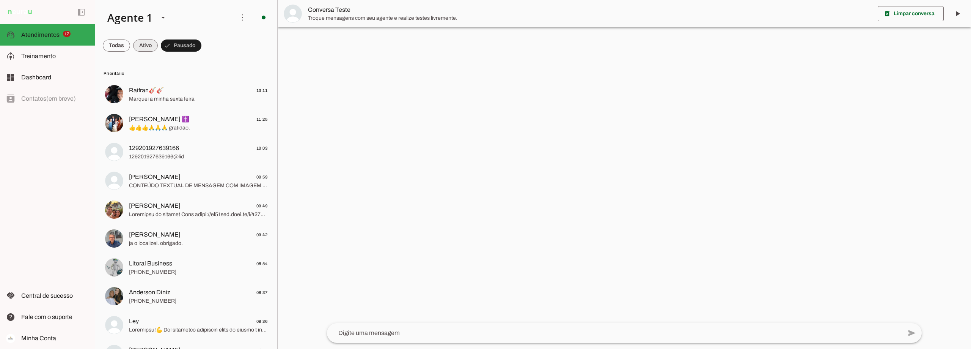
click at [145, 42] on span at bounding box center [145, 45] width 25 height 18
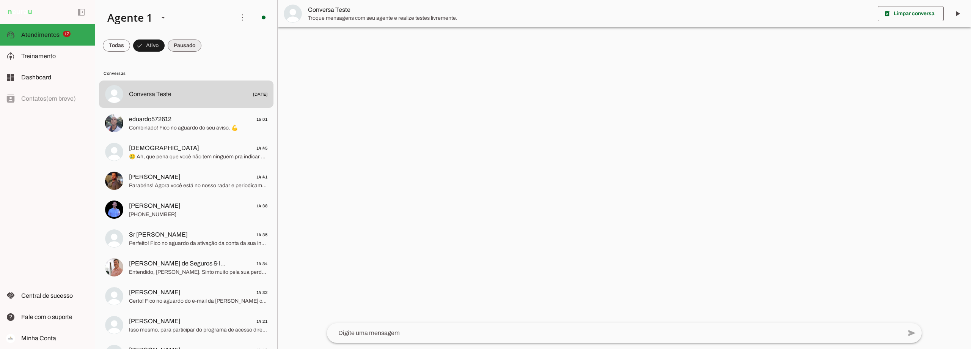
click at [190, 43] on span at bounding box center [185, 45] width 34 height 18
